Goal: Information Seeking & Learning: Learn about a topic

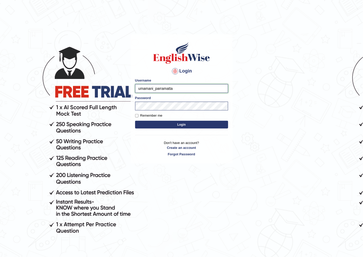
click at [152, 91] on input "umamani_parramatta" at bounding box center [181, 88] width 93 height 9
type input "pajimaca_parramatta"
click at [208, 122] on button "Login" at bounding box center [181, 125] width 93 height 8
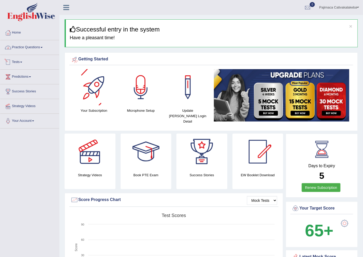
click at [26, 47] on link "Practice Questions" at bounding box center [29, 46] width 59 height 13
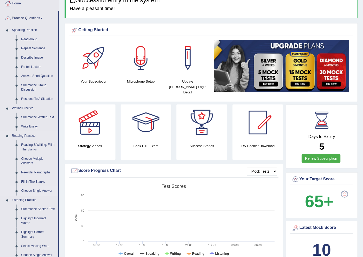
scroll to position [29, 0]
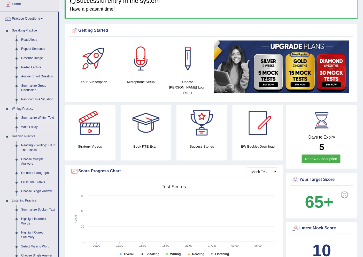
click at [35, 117] on link "Summarize Written Text" at bounding box center [38, 117] width 39 height 9
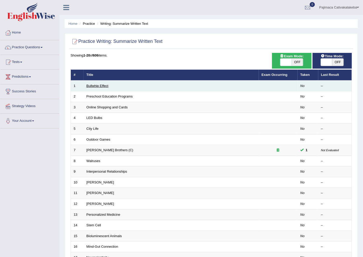
click at [108, 84] on link "Bullwhip Effect" at bounding box center [97, 86] width 22 height 4
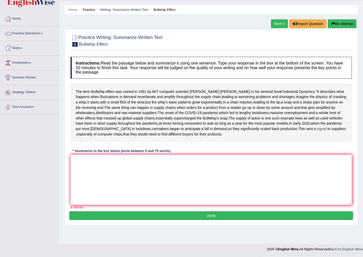
scroll to position [25, 0]
click at [86, 173] on textarea at bounding box center [210, 180] width 281 height 50
click at [287, 180] on textarea at bounding box center [210, 180] width 281 height 50
click at [26, 26] on link "Practice Questions" at bounding box center [29, 32] width 59 height 13
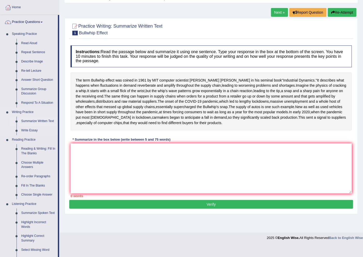
click at [22, 117] on link "Summarize Written Text" at bounding box center [38, 121] width 39 height 9
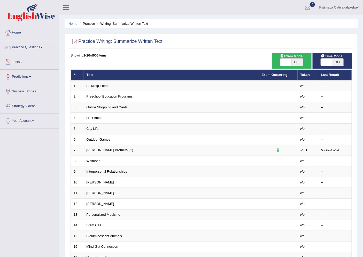
click at [296, 58] on div "ON OFF" at bounding box center [291, 62] width 23 height 8
click at [334, 60] on span "OFF" at bounding box center [337, 62] width 11 height 7
checkbox input "true"
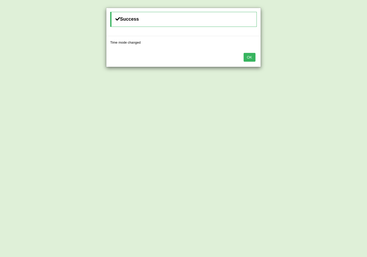
click at [252, 58] on button "OK" at bounding box center [250, 57] width 12 height 9
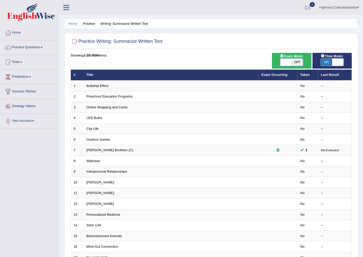
click at [288, 61] on span at bounding box center [285, 62] width 11 height 7
checkbox input "true"
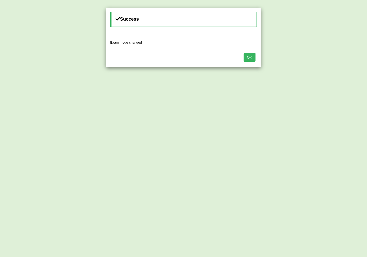
click at [246, 61] on button "OK" at bounding box center [250, 57] width 12 height 9
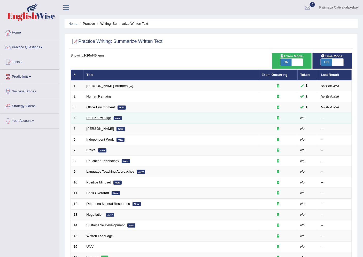
click at [108, 118] on link "Prior Knowledge" at bounding box center [98, 118] width 25 height 4
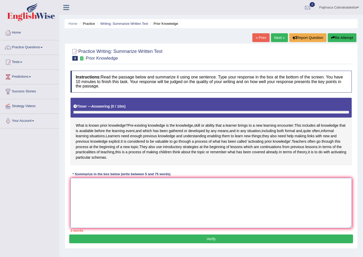
click at [110, 207] on textarea at bounding box center [210, 203] width 281 height 50
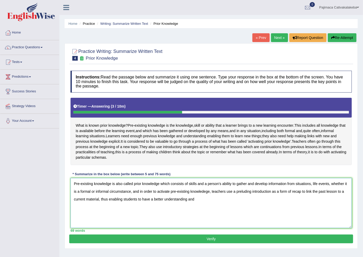
click at [153, 204] on textarea "Pre-existing knowledge is also called prior knowledge which consists of skills …" at bounding box center [210, 203] width 281 height 50
click at [225, 203] on textarea "Pre-existing knowledge is also called prior knowledge which consists of skills …" at bounding box center [210, 203] width 281 height 50
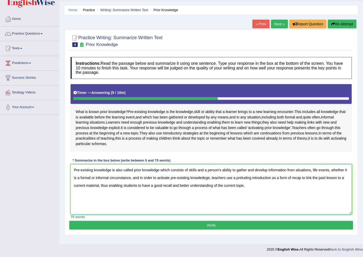
type textarea "Pre-existing knowledge is also called prior knowledge which consists of skills …"
click at [225, 230] on button "Verify" at bounding box center [211, 225] width 284 height 9
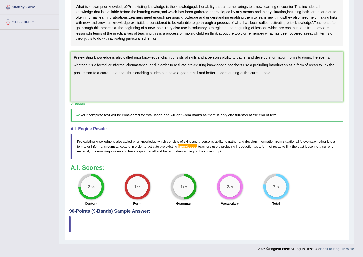
scroll to position [0, 0]
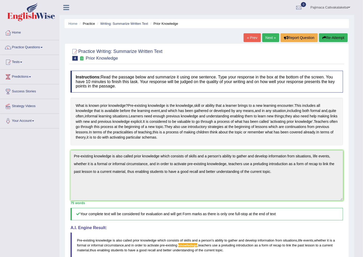
click at [267, 38] on link "Next »" at bounding box center [270, 37] width 17 height 9
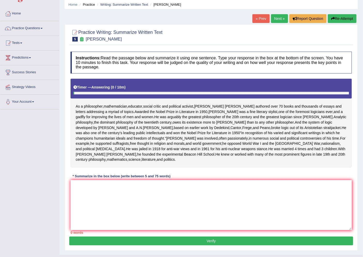
scroll to position [51, 0]
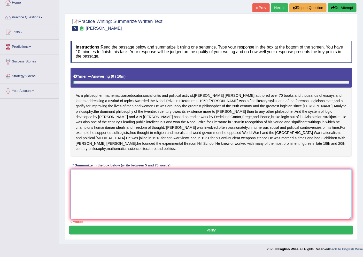
click at [246, 187] on textarea at bounding box center [210, 194] width 281 height 50
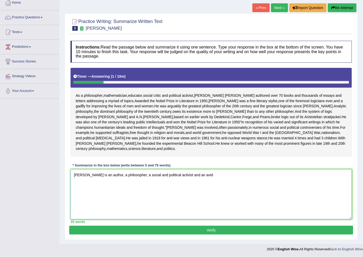
click at [120, 176] on textarea "Bertrand Russel is an author, a philosopher, a social and political activist an…" at bounding box center [210, 194] width 281 height 50
click at [197, 174] on textarea "Bertrand Russel is a philosopher, a social and political activist and an avid" at bounding box center [210, 194] width 281 height 50
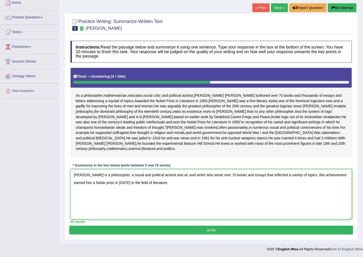
drag, startPoint x: 150, startPoint y: 182, endPoint x: 203, endPoint y: 234, distance: 74.1
click at [150, 182] on textarea "Bertrand Russel is a philosopher, a social and political activist and an avid w…" at bounding box center [210, 194] width 281 height 50
click at [172, 184] on textarea "Bertrand Russel is a philosopher, a social and political activist and an avid w…" at bounding box center [210, 194] width 281 height 50
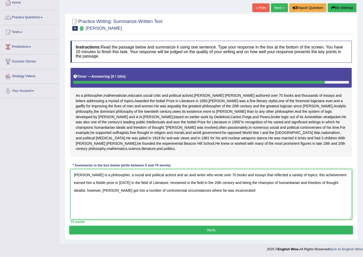
click at [179, 191] on textarea "Bertrand Russel is a philosopher, a social and political activist and an avid w…" at bounding box center [210, 194] width 281 height 50
click at [227, 190] on textarea "Bertrand Russel is a philosopher, a social and political activist and an avid w…" at bounding box center [210, 194] width 281 height 50
drag, startPoint x: 133, startPoint y: 191, endPoint x: 107, endPoint y: 178, distance: 29.3
click at [113, 194] on textarea "Bertrand Russel is a philosopher, a social and political activist and an avid w…" at bounding box center [210, 194] width 281 height 50
type textarea "Bertrand Russel is a philosopher, a social and political activist and an avid w…"
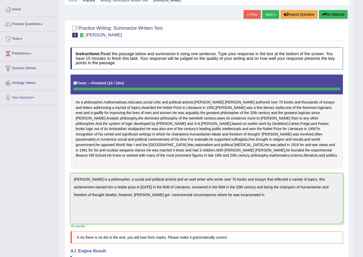
scroll to position [0, 0]
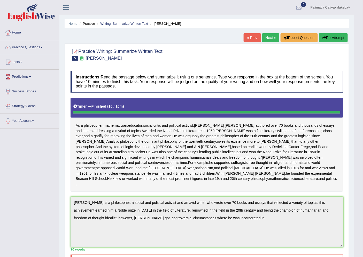
click at [269, 39] on link "Next »" at bounding box center [270, 37] width 17 height 9
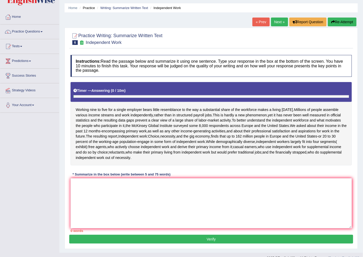
scroll to position [24, 0]
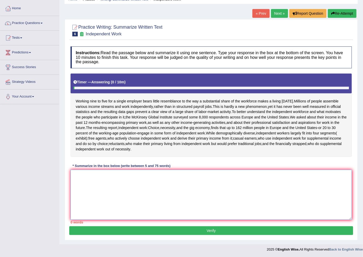
click at [154, 182] on textarea at bounding box center [210, 195] width 281 height 50
click at [94, 180] on textarea at bounding box center [210, 195] width 281 height 50
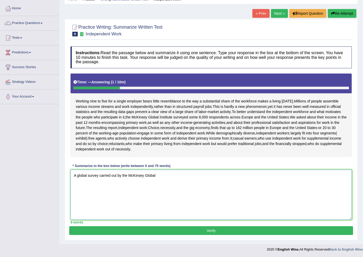
click at [83, 176] on textarea "A global survey carried out by the McKinsey Global" at bounding box center [210, 195] width 281 height 50
click at [163, 176] on textarea "A worldwide survey carried out by the McKinsey Global" at bounding box center [210, 195] width 281 height 50
click at [84, 176] on textarea "A worldwide survey carried out by the McKinsey Global Institute" at bounding box center [210, 195] width 281 height 50
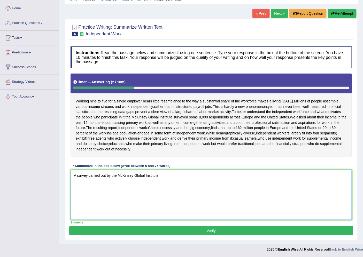
click at [89, 176] on textarea "A survey carried out by the McKinsey Global Institute" at bounding box center [210, 195] width 281 height 50
click at [174, 177] on textarea "A survey that was carried out by the McKinsey Global Institute" at bounding box center [210, 195] width 281 height 50
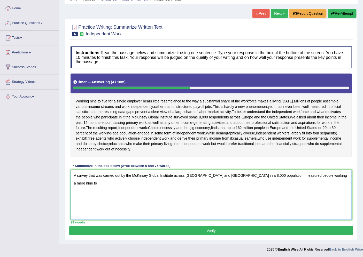
click at [250, 174] on textarea "A survey that was carried out by the McKinsey Global Institute across Europe an…" at bounding box center [210, 195] width 281 height 50
click at [341, 175] on textarea "A survey that was carried out by the McKinsey Global Institute across Europe an…" at bounding box center [210, 195] width 281 height 50
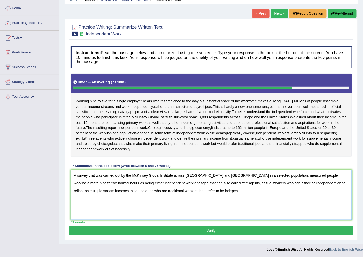
click at [140, 191] on textarea "A survey that was carried out by the McKinsey Global Institute across Europe an…" at bounding box center [210, 195] width 281 height 50
click at [156, 191] on textarea "A survey that was carried out by the McKinsey Global Institute across Europe an…" at bounding box center [210, 195] width 281 height 50
click at [188, 193] on textarea "A survey that was carried out by the McKinsey Global Institute across Europe an…" at bounding box center [210, 195] width 281 height 50
click at [98, 190] on textarea "A survey that was carried out by the McKinsey Global Institute across Europe an…" at bounding box center [210, 195] width 281 height 50
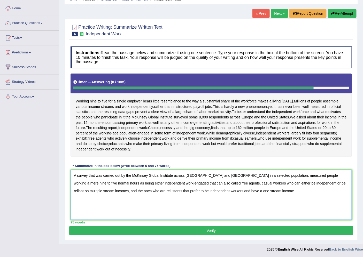
type textarea "A survey that was carried out by the McKinsey Global Institute across Europe an…"
click at [184, 230] on button "Verify" at bounding box center [211, 230] width 284 height 9
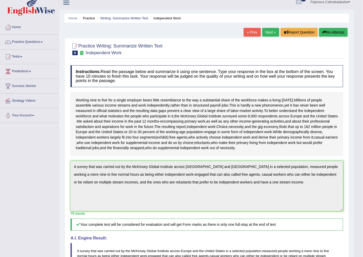
scroll to position [0, 0]
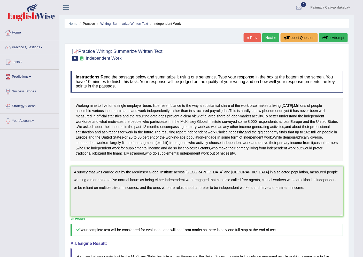
click at [131, 25] on link "Writing: Summarize Written Text" at bounding box center [124, 24] width 48 height 4
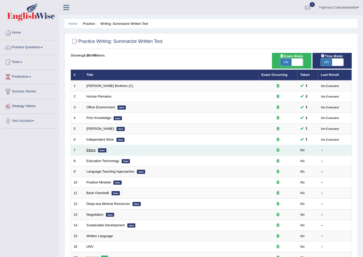
click at [90, 149] on link "Ethics" at bounding box center [90, 150] width 9 height 4
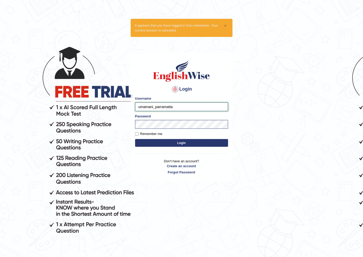
click at [153, 107] on input "umamani_parramatta" at bounding box center [181, 106] width 93 height 9
type input "pajimaca_parramatta"
click at [136, 134] on input "Remember me" at bounding box center [136, 133] width 3 height 3
checkbox input "true"
click at [146, 143] on button "Login" at bounding box center [181, 143] width 93 height 8
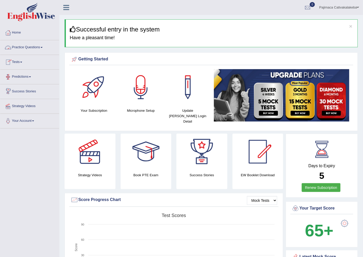
drag, startPoint x: 34, startPoint y: 46, endPoint x: 25, endPoint y: 43, distance: 9.3
click at [34, 46] on link "Practice Questions" at bounding box center [29, 46] width 59 height 13
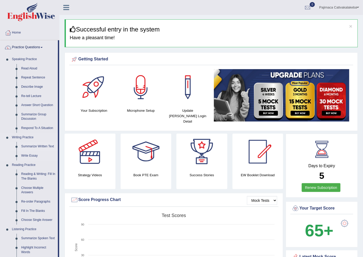
click at [29, 147] on link "Summarize Written Text" at bounding box center [38, 146] width 39 height 9
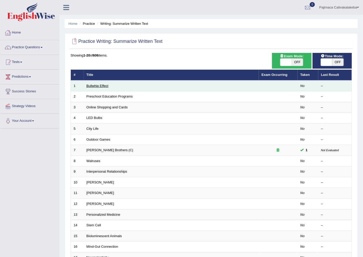
click at [102, 86] on link "Bullwhip Effect" at bounding box center [97, 86] width 22 height 4
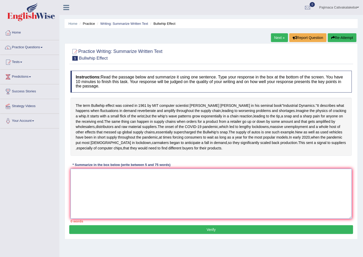
click at [117, 206] on textarea at bounding box center [210, 194] width 281 height 50
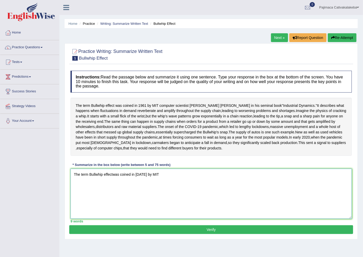
click at [113, 203] on textarea "The term Bullwhip effectwas coined in [DATE] by MIT" at bounding box center [210, 194] width 281 height 50
click at [161, 201] on textarea "The term Bullwhip effect was coined in [DATE] by MIT" at bounding box center [210, 194] width 281 height 50
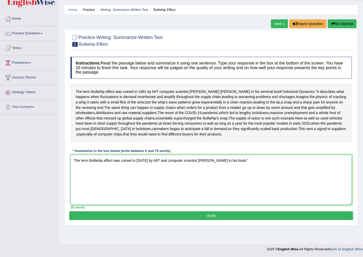
scroll to position [25, 0]
click at [226, 175] on textarea "The term Bullwhip effect was coined in [DATE] by MIT and computer scientist [PE…" at bounding box center [210, 180] width 281 height 50
click at [257, 177] on textarea "The term Bullwhip effect was coined in [DATE] by MIT and computer scientist [PE…" at bounding box center [210, 180] width 281 height 50
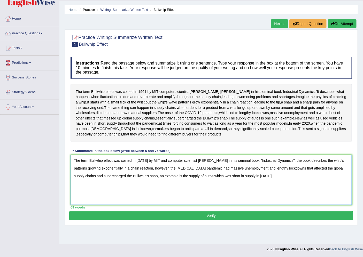
drag, startPoint x: 225, startPoint y: 191, endPoint x: 203, endPoint y: 193, distance: 22.5
click at [203, 193] on textarea "The term Bullwhip effect was coined in [DATE] by MIT and computer scientist [PE…" at bounding box center [210, 180] width 281 height 50
click at [220, 190] on textarea "The term Bullwhip effect was coined in [DATE] by MIT and computer scientist [PE…" at bounding box center [210, 180] width 281 height 50
click at [243, 191] on textarea "The term Bullwhip effect was coined in [DATE] by MIT and computer scientist [PE…" at bounding box center [210, 180] width 281 height 50
click at [278, 191] on textarea "The term Bullwhip effect was coined in [DATE] by MIT and computer scientist [PE…" at bounding box center [210, 180] width 281 height 50
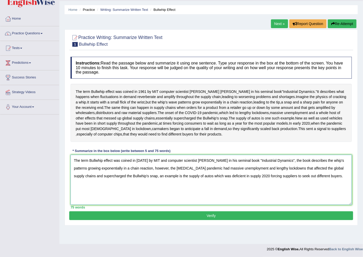
type textarea "The term Bullwhip effect was coined in [DATE] by MIT and computer scientist [PE…"
click at [236, 220] on button "Verify" at bounding box center [211, 215] width 284 height 9
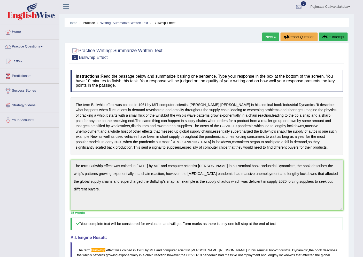
scroll to position [0, 0]
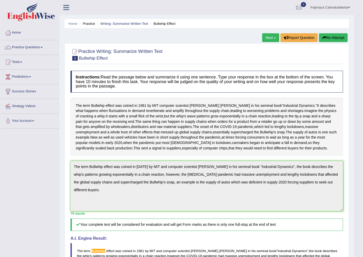
click at [270, 34] on link "Next »" at bounding box center [270, 37] width 17 height 9
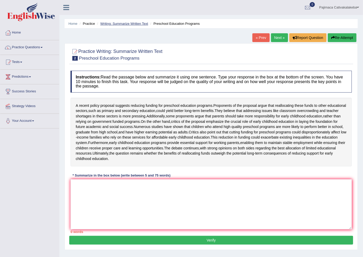
click at [138, 23] on link "Writing: Summarize Written Text" at bounding box center [124, 24] width 48 height 4
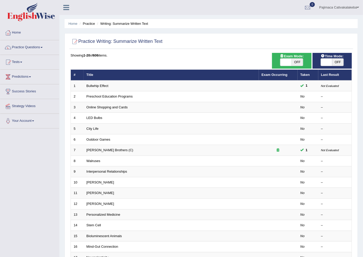
click at [296, 62] on span "OFF" at bounding box center [296, 62] width 11 height 7
checkbox input "true"
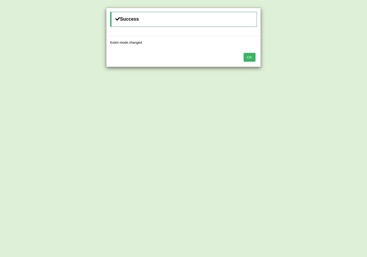
click at [246, 55] on button "OK" at bounding box center [250, 57] width 12 height 9
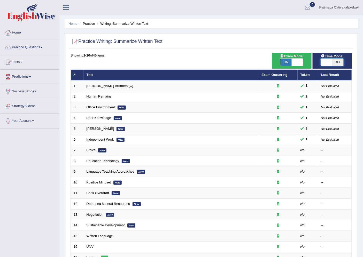
click at [329, 60] on span at bounding box center [325, 62] width 11 height 7
checkbox input "true"
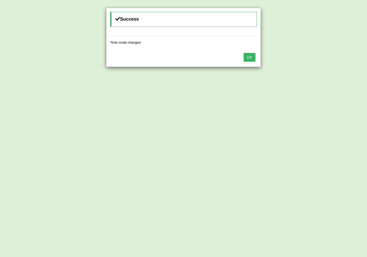
click at [252, 56] on button "OK" at bounding box center [250, 57] width 12 height 9
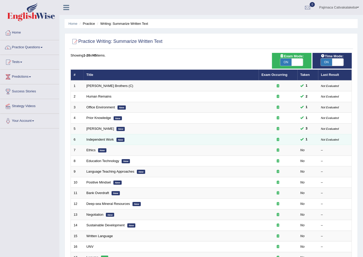
scroll to position [84, 0]
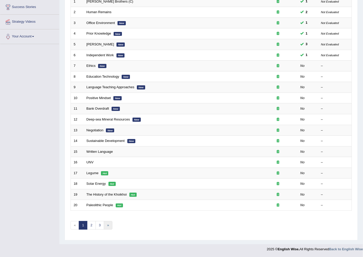
click at [107, 225] on link "»" at bounding box center [108, 225] width 9 height 9
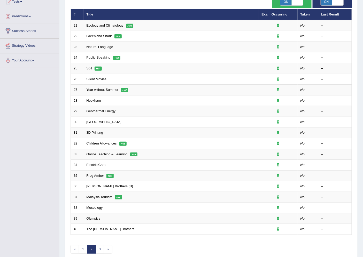
scroll to position [84, 0]
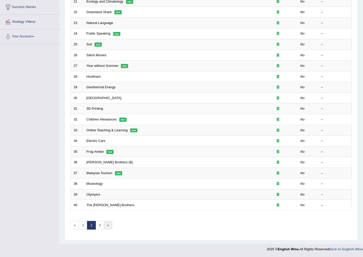
click at [109, 224] on link "»" at bounding box center [108, 225] width 9 height 9
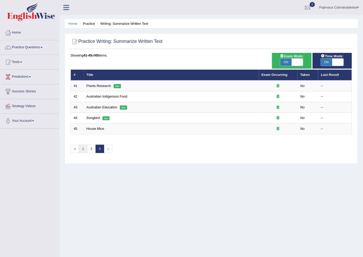
click at [82, 150] on link "1" at bounding box center [83, 149] width 9 height 9
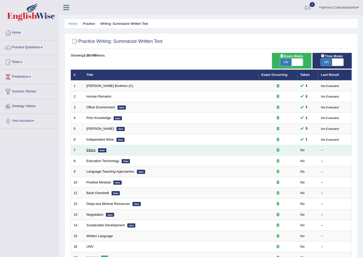
click at [92, 151] on link "Ethics" at bounding box center [90, 150] width 9 height 4
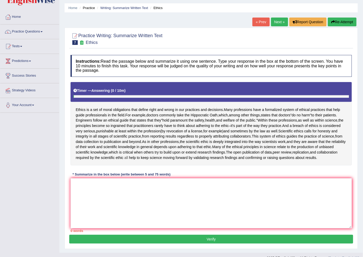
scroll to position [24, 0]
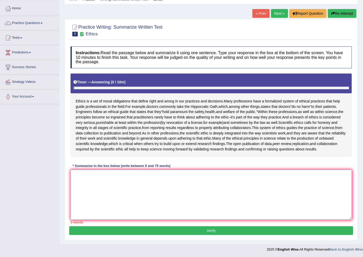
click at [133, 176] on textarea at bounding box center [210, 195] width 281 height 50
type textarea "T"
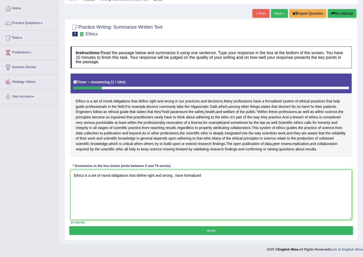
click at [183, 176] on textarea "Ethics is a set of moral obligations that define right and wrong , have formali…" at bounding box center [210, 195] width 281 height 50
click at [203, 178] on textarea "Ethics is a set of moral obligations that define right and wrong , has a formal…" at bounding box center [210, 195] width 281 height 50
click at [263, 176] on textarea "Ethics is a set of moral obligations that define right and wrong , has a formal…" at bounding box center [210, 195] width 281 height 50
click at [288, 176] on textarea "Ethics is a set of moral obligations that define right and wrong , has a formal…" at bounding box center [210, 195] width 281 height 50
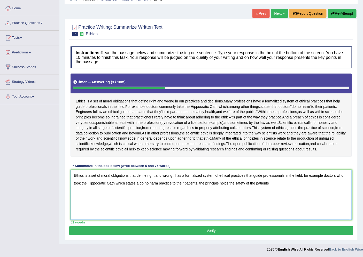
click at [220, 182] on textarea "Ethics is a set of moral obligations that define right and wrong , has a formal…" at bounding box center [210, 195] width 281 height 50
click at [269, 184] on textarea "Ethics is a set of moral obligations that define right and wrong , has a formal…" at bounding box center [210, 195] width 281 height 50
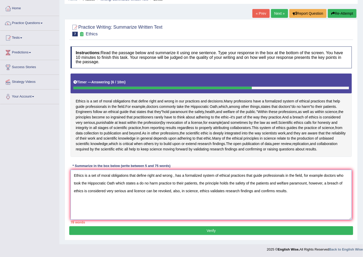
click at [181, 176] on textarea "Ethics is a set of moral obligations that define right and wrong , has a formal…" at bounding box center [210, 195] width 281 height 50
click at [223, 176] on textarea "Ethics is a set of moral obligations that define right and wrong , a formalized…" at bounding box center [210, 195] width 281 height 50
click at [304, 177] on textarea "Ethics is a set of moral obligations that define right and wrong , a formalized…" at bounding box center [210, 195] width 281 height 50
drag, startPoint x: 121, startPoint y: 183, endPoint x: 102, endPoint y: 184, distance: 18.9
click at [102, 184] on textarea "Ethics is a set of moral obligations that define right and wrong , a formalized…" at bounding box center [210, 195] width 281 height 50
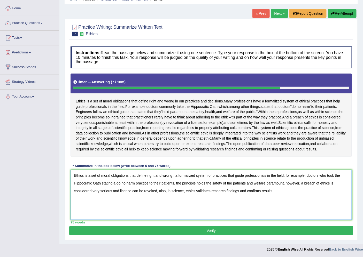
type textarea "Ethics is a set of moral obligations that define right and wrong , a formalized…"
click at [197, 235] on button "Verify" at bounding box center [211, 230] width 284 height 9
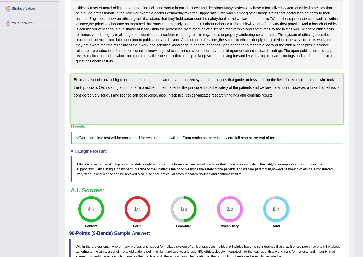
scroll to position [0, 0]
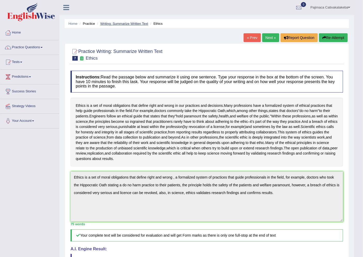
click at [133, 23] on link "Writing: Summarize Written Text" at bounding box center [124, 24] width 48 height 4
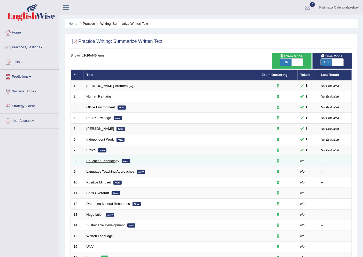
click at [103, 160] on link "Education Technology" at bounding box center [102, 161] width 33 height 4
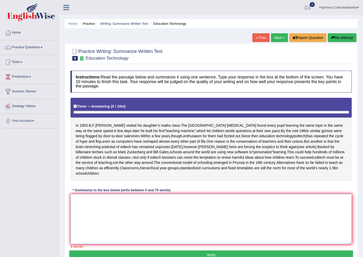
click at [137, 194] on textarea at bounding box center [210, 219] width 281 height 50
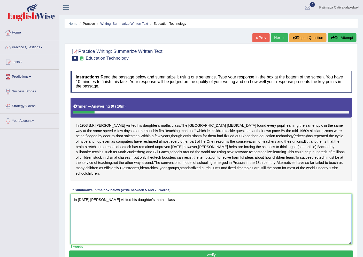
click at [86, 199] on textarea "In [DATE] [PERSON_NAME] visited his daughter's maths class" at bounding box center [210, 219] width 281 height 50
click at [173, 202] on textarea "In [DATE] [PERSON_NAME] visited his daughter's maths class" at bounding box center [210, 219] width 281 height 50
click at [222, 198] on textarea "In [DATE] [PERSON_NAME] visited his daughter's maths class, he was a Harvard [M…" at bounding box center [210, 219] width 281 height 50
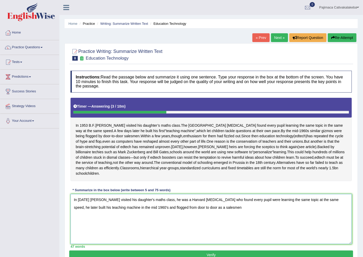
click at [141, 207] on textarea "In [DATE] [PERSON_NAME] visited his daughter's maths class, he was a Harvard [M…" at bounding box center [210, 219] width 281 height 50
click at [199, 206] on textarea "In [DATE] [PERSON_NAME] visited his daughter's maths class, he was a Harvard [M…" at bounding box center [210, 219] width 281 height 50
click at [198, 207] on textarea "In [DATE] [PERSON_NAME] visited his daughter's maths class, he was a Harvard [M…" at bounding box center [210, 219] width 281 height 50
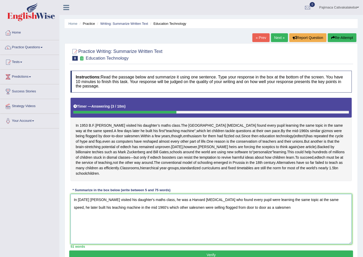
click at [198, 207] on textarea "In [DATE] [PERSON_NAME] visited his daughter's maths class, he was a Harvard [M…" at bounding box center [210, 219] width 281 height 50
drag, startPoint x: 248, startPoint y: 206, endPoint x: 223, endPoint y: 209, distance: 25.7
click at [223, 209] on textarea "In [DATE] [PERSON_NAME] visited his daughter's maths class, he was a Harvard [M…" at bounding box center [210, 219] width 281 height 50
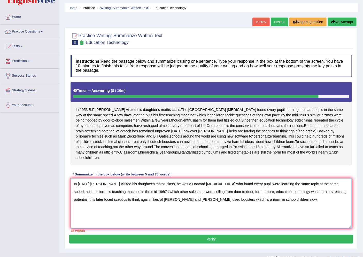
scroll to position [24, 0]
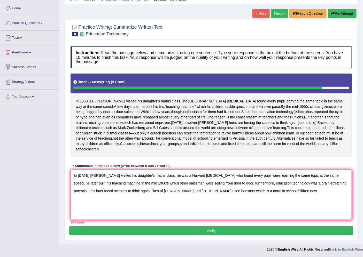
click at [175, 175] on textarea "In 1953 B.F. Skinner visited his daughter's maths class, he was a Harvard psych…" at bounding box center [210, 195] width 281 height 50
drag, startPoint x: 199, startPoint y: 176, endPoint x: 164, endPoint y: 175, distance: 35.6
click at [164, 175] on textarea "In 1953 B.F. Skinner visited his daughter's maths class, a Harvard psychologist…" at bounding box center [210, 195] width 281 height 50
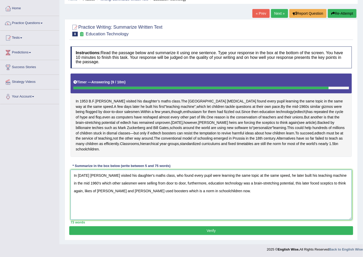
drag, startPoint x: 107, startPoint y: 176, endPoint x: 117, endPoint y: 181, distance: 12.0
click at [107, 176] on textarea "In 1953 B.F. Skinner visited his daughter's maths class, who found every pupil …" at bounding box center [210, 195] width 281 height 50
click at [107, 175] on textarea "In 1953 B.F. Skinner visited his daughter's maths class, who found every pupil …" at bounding box center [210, 195] width 281 height 50
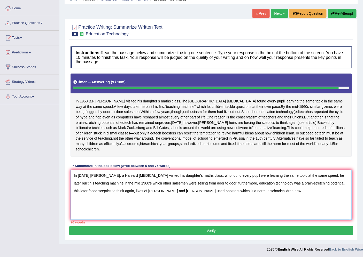
click at [206, 177] on textarea "In 1953 B.F. Skinner, a Harvard psychologist visited his daughter's maths class…" at bounding box center [210, 195] width 281 height 50
click at [341, 175] on textarea "In 1953 B.F. Skinner, a Harvard psychologist visited his daughter's maths class…" at bounding box center [210, 195] width 281 height 50
type textarea "In 1953 B.F. Skinner, a Harvard psychologist visited his daughter's maths class…"
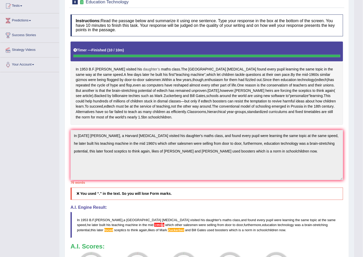
scroll to position [0, 0]
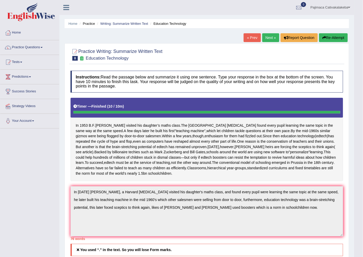
click at [267, 39] on link "Next »" at bounding box center [270, 37] width 17 height 9
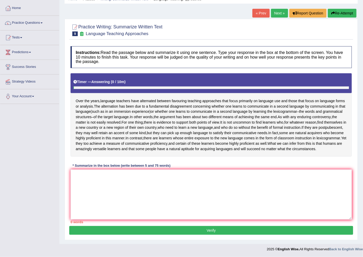
scroll to position [35, 0]
click at [151, 188] on textarea at bounding box center [210, 195] width 281 height 50
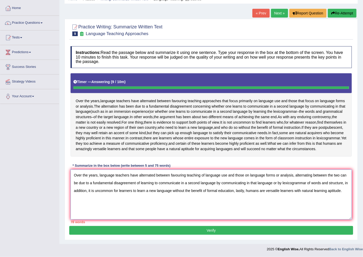
type textarea "Over the years, language teachers have alternated between favouring teaching of…"
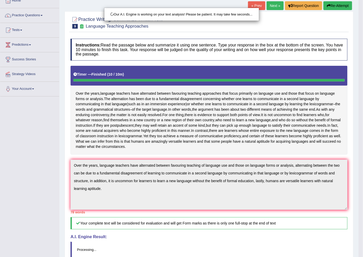
drag, startPoint x: 339, startPoint y: 176, endPoint x: 314, endPoint y: 171, distance: 26.2
click at [314, 171] on body "Toggle navigation Home Practice Questions Speaking Practice Read Aloud Repeat S…" at bounding box center [181, 96] width 363 height 257
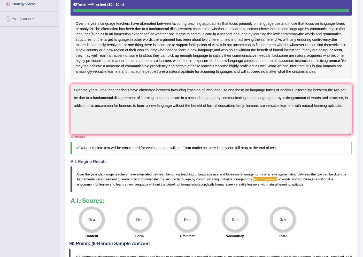
scroll to position [0, 0]
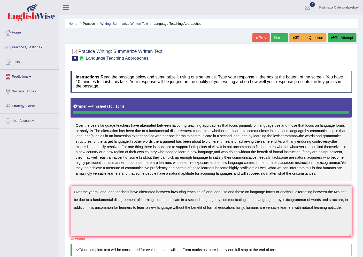
click at [277, 40] on link "Next »" at bounding box center [279, 37] width 17 height 9
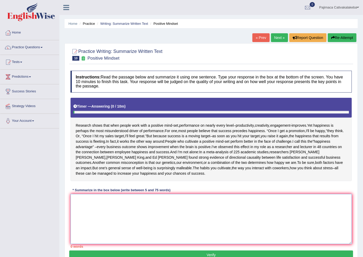
click at [146, 209] on textarea at bounding box center [210, 219] width 281 height 50
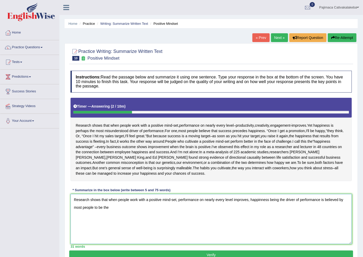
click at [260, 202] on textarea "Research shows that when people work with a positive mind-set, performance on n…" at bounding box center [210, 219] width 281 height 50
click at [119, 207] on textarea "Research shows that when people work with a positive mind-set, performance on n…" at bounding box center [210, 219] width 281 height 50
click at [250, 200] on textarea "Research shows that when people work with a positive mind-set, performance on n…" at bounding box center [210, 219] width 281 height 50
click at [104, 206] on textarea "Research shows that when people work with a positive mind-set, performance on n…" at bounding box center [210, 219] width 281 height 50
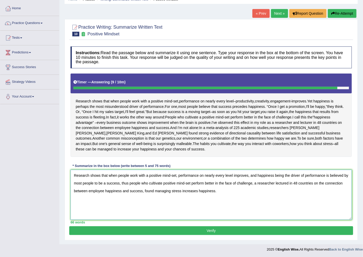
type textarea "Research shows that when people work with a positive mind-set, performance on n…"
click at [253, 231] on button "Verify" at bounding box center [211, 230] width 284 height 9
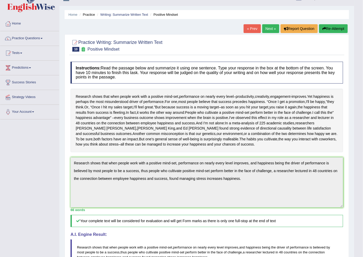
scroll to position [0, 0]
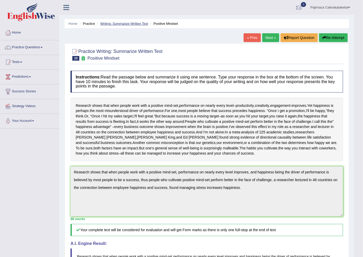
click at [131, 22] on link "Writing: Summarize Written Text" at bounding box center [124, 24] width 48 height 4
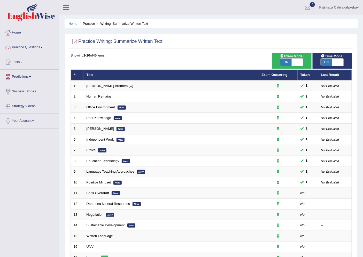
click at [15, 50] on link "Practice Questions" at bounding box center [29, 46] width 59 height 13
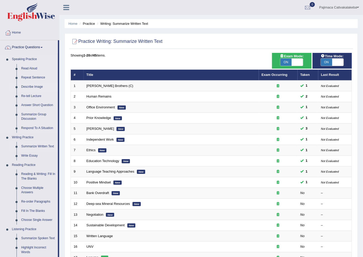
click at [40, 86] on link "Describe Image" at bounding box center [38, 86] width 39 height 9
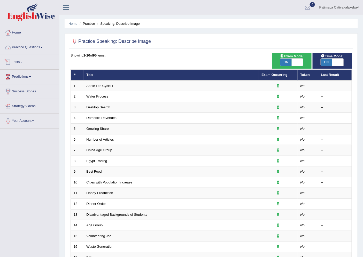
click at [35, 43] on link "Practice Questions" at bounding box center [29, 46] width 59 height 13
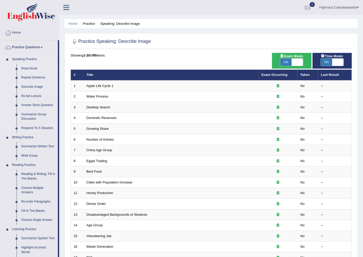
click at [24, 65] on link "Read Aloud" at bounding box center [38, 68] width 39 height 9
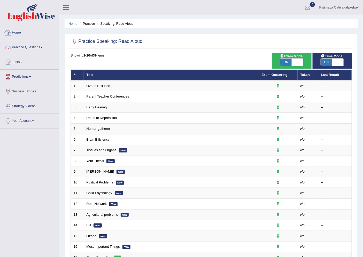
click at [38, 46] on link "Practice Questions" at bounding box center [29, 46] width 59 height 13
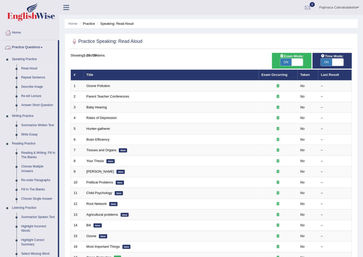
click at [26, 33] on link "Home" at bounding box center [29, 32] width 59 height 13
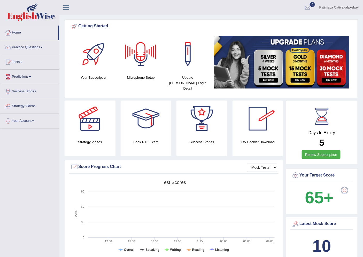
click at [132, 73] on div "Microphone Setup" at bounding box center [141, 58] width 42 height 44
click at [142, 55] on div at bounding box center [141, 54] width 36 height 36
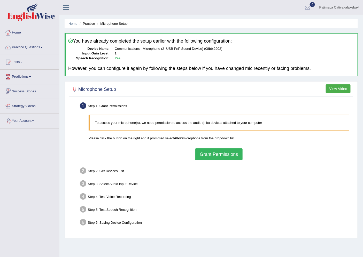
click at [230, 157] on button "Grant Permissions" at bounding box center [218, 154] width 47 height 12
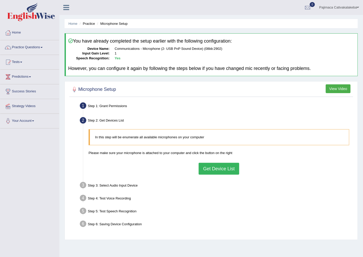
click at [219, 166] on button "Get Device List" at bounding box center [218, 169] width 40 height 12
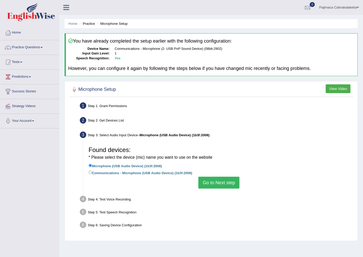
click at [220, 179] on button "Go to Next step" at bounding box center [218, 183] width 41 height 12
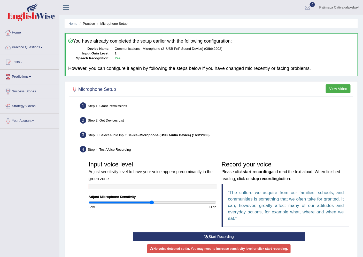
click at [202, 232] on button "Start Recording" at bounding box center [219, 236] width 172 height 9
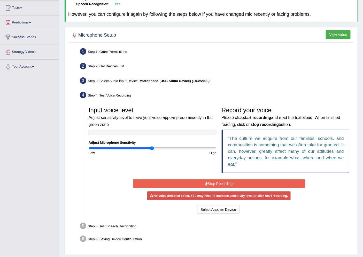
scroll to position [68, 0]
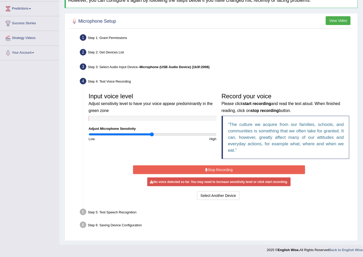
click at [207, 168] on icon at bounding box center [206, 170] width 3 height 4
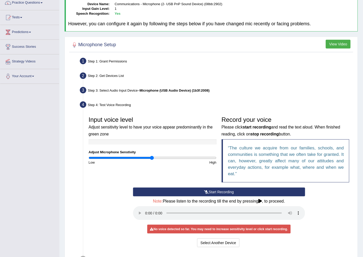
scroll to position [0, 0]
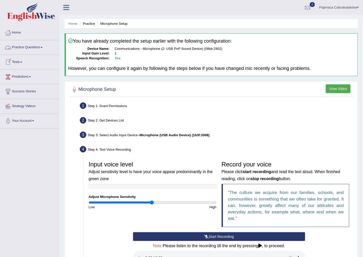
click at [35, 50] on link "Practice Questions" at bounding box center [29, 46] width 59 height 13
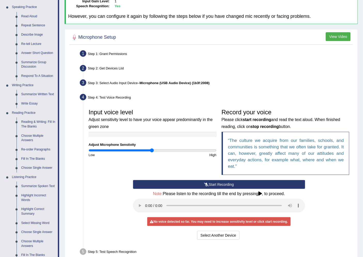
scroll to position [57, 0]
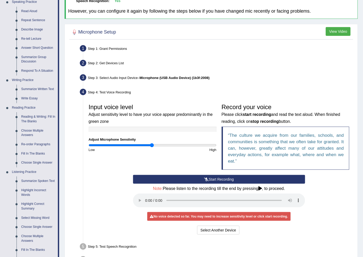
click at [217, 181] on button "Start Recording" at bounding box center [219, 179] width 172 height 9
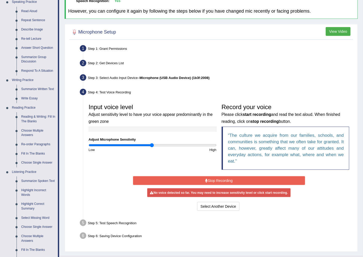
click at [236, 179] on button "Stop Recording" at bounding box center [219, 180] width 172 height 9
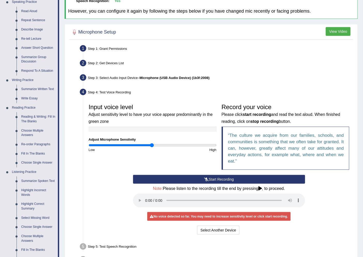
click at [236, 178] on button "Start Recording" at bounding box center [219, 179] width 172 height 9
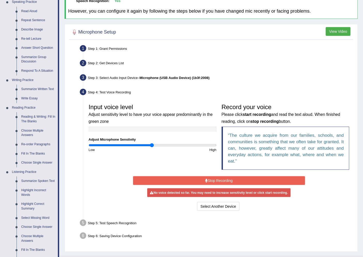
click at [239, 177] on button "Stop Recording" at bounding box center [219, 180] width 172 height 9
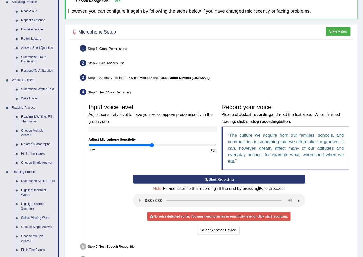
click at [21, 87] on link "Summarize Written Text" at bounding box center [38, 89] width 39 height 9
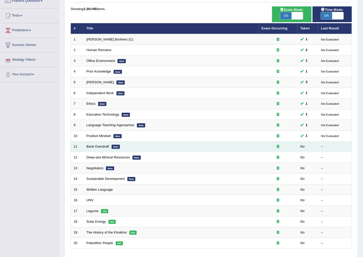
scroll to position [57, 0]
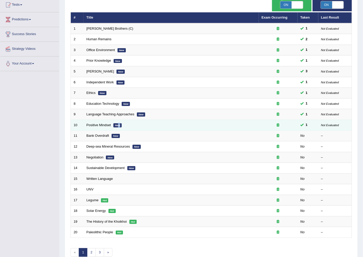
click at [119, 124] on em "New" at bounding box center [117, 125] width 8 height 4
click at [277, 124] on icon at bounding box center [278, 124] width 3 height 3
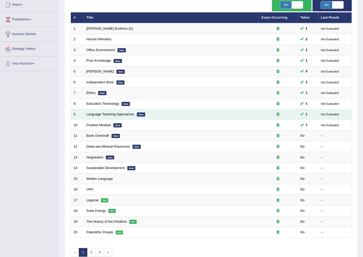
click at [279, 116] on div at bounding box center [277, 114] width 33 height 5
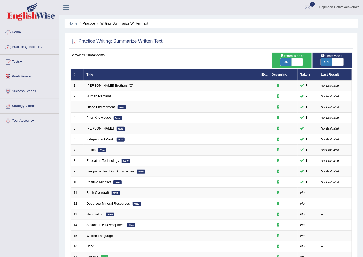
scroll to position [0, 0]
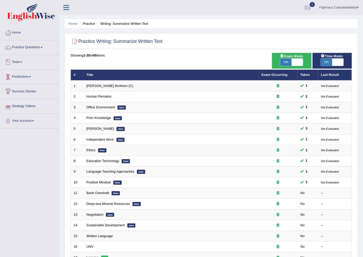
click at [25, 64] on link "Tests" at bounding box center [29, 61] width 59 height 13
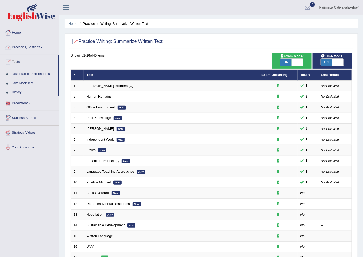
click at [27, 48] on link "Practice Questions" at bounding box center [29, 46] width 59 height 13
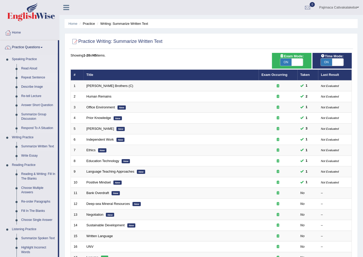
click at [33, 77] on link "Repeat Sentence" at bounding box center [38, 77] width 39 height 9
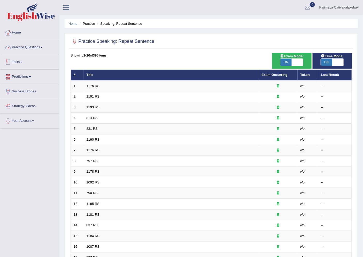
click at [23, 46] on link "Practice Questions" at bounding box center [29, 46] width 59 height 13
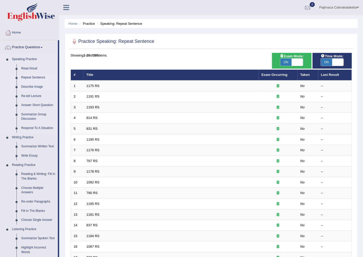
click at [31, 86] on link "Describe Image" at bounding box center [38, 86] width 39 height 9
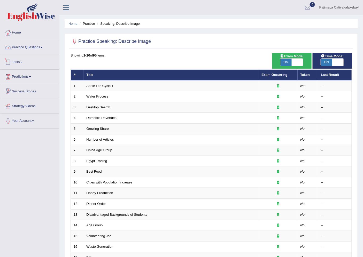
click at [23, 50] on link "Practice Questions" at bounding box center [29, 46] width 59 height 13
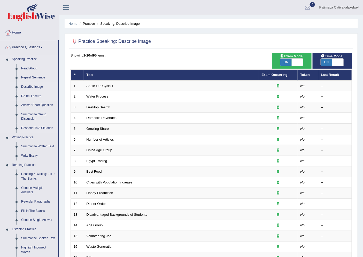
click at [31, 95] on link "Re-tell Lecture" at bounding box center [38, 96] width 39 height 9
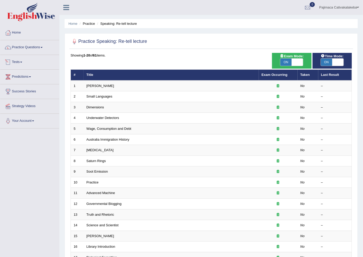
click at [40, 51] on link "Practice Questions" at bounding box center [29, 46] width 59 height 13
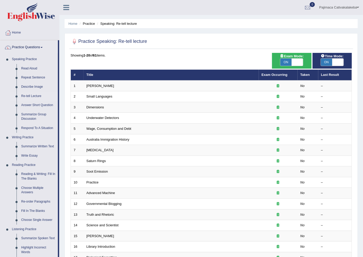
click at [355, 6] on link "Pajimaca Cativakalakeba" at bounding box center [338, 6] width 47 height 13
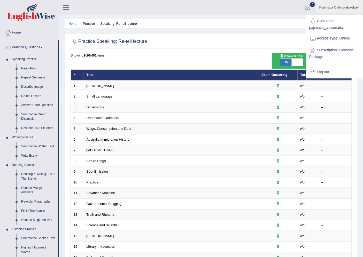
click at [323, 68] on link "Log out" at bounding box center [334, 72] width 56 height 12
